Goal: Communication & Community: Answer question/provide support

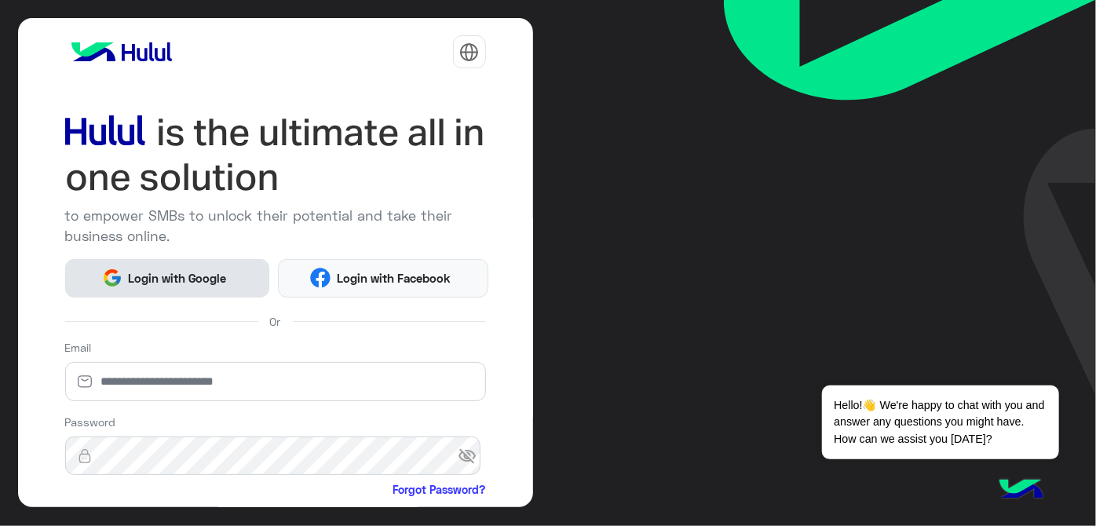
click at [188, 270] on span "Login with Google" at bounding box center [178, 278] width 110 height 18
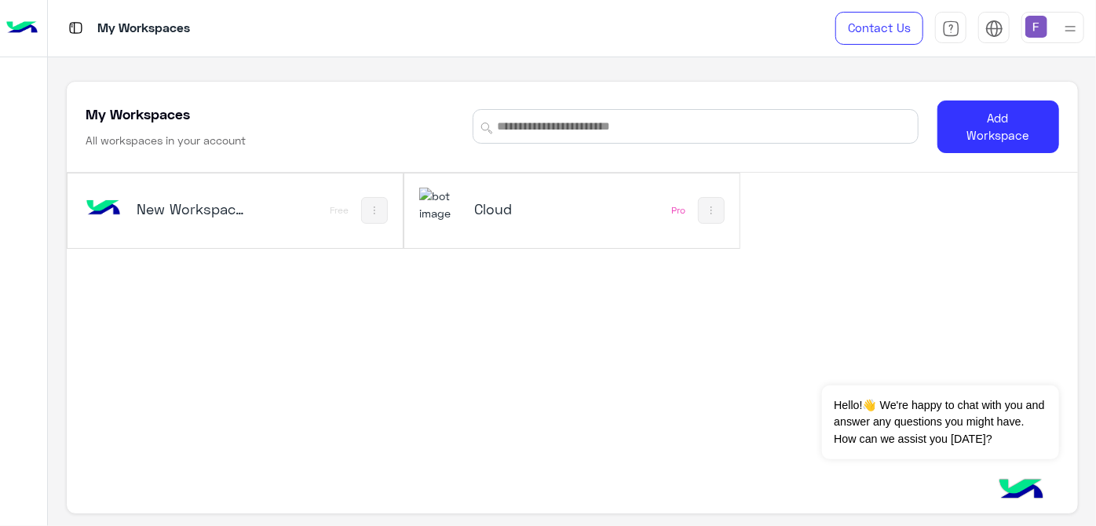
click at [496, 196] on div "Cloud" at bounding box center [511, 211] width 184 height 46
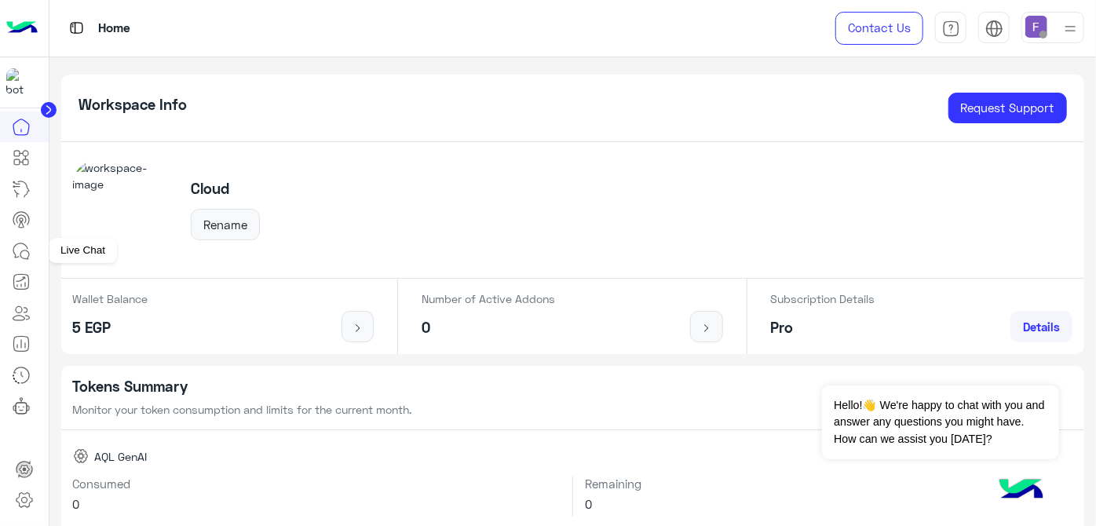
click at [14, 254] on icon at bounding box center [21, 251] width 19 height 19
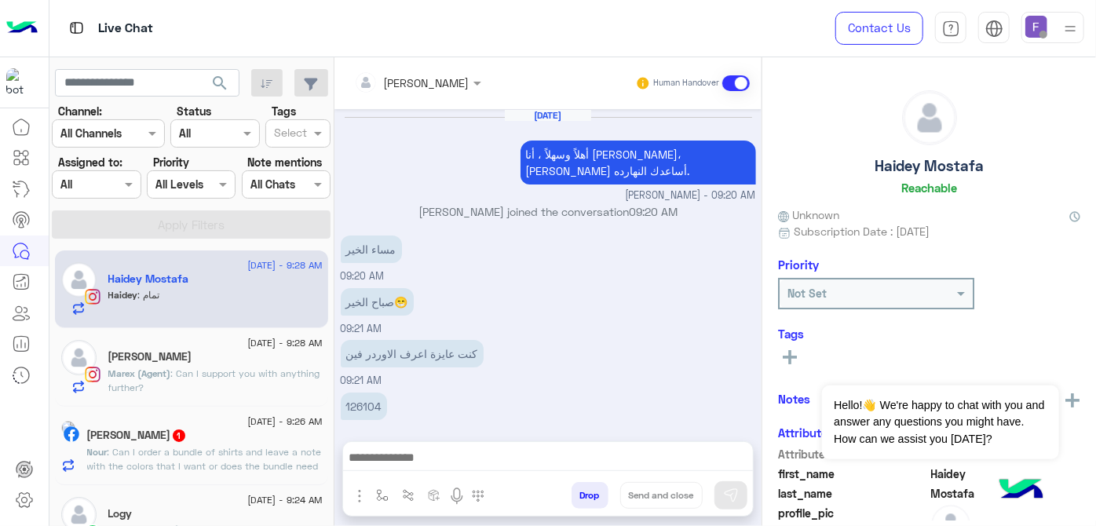
scroll to position [201, 0]
